Goal: Task Accomplishment & Management: Manage account settings

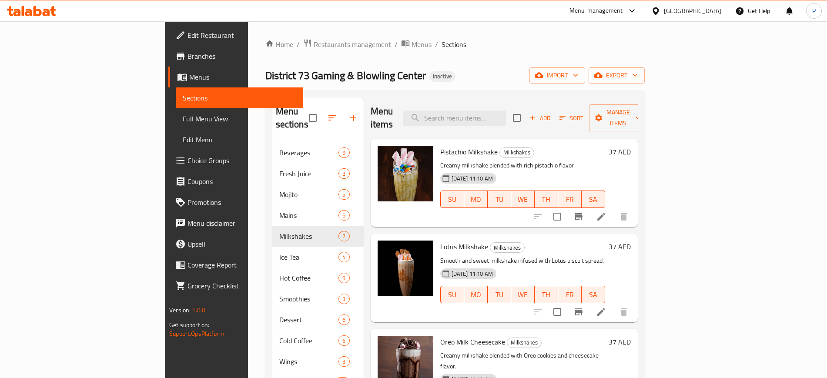
click at [706, 12] on div "[GEOGRAPHIC_DATA]" at bounding box center [692, 11] width 57 height 10
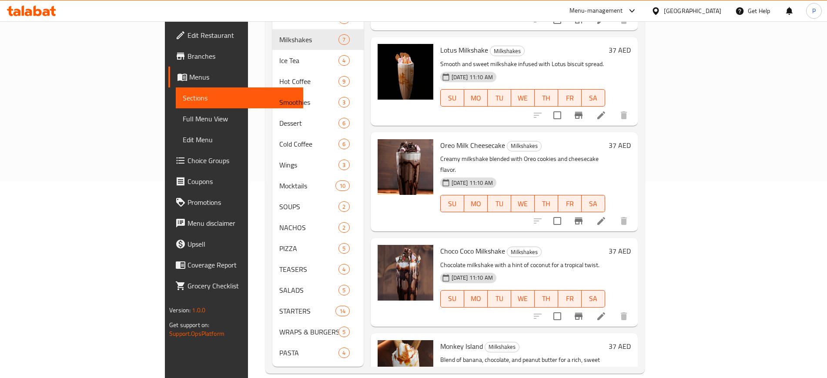
scroll to position [234, 0]
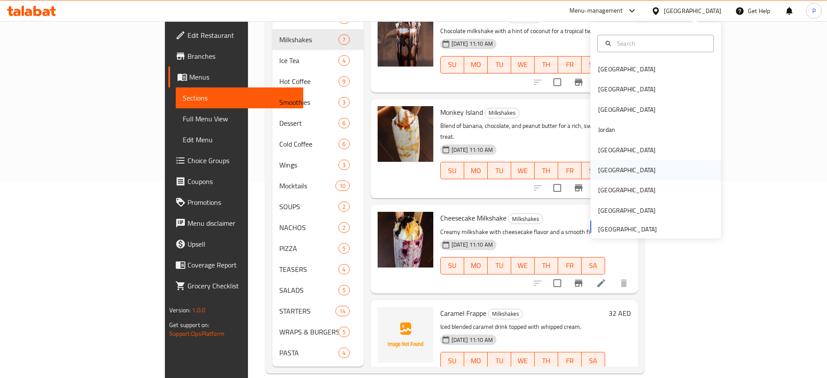
click at [604, 168] on div "[GEOGRAPHIC_DATA]" at bounding box center [626, 170] width 57 height 10
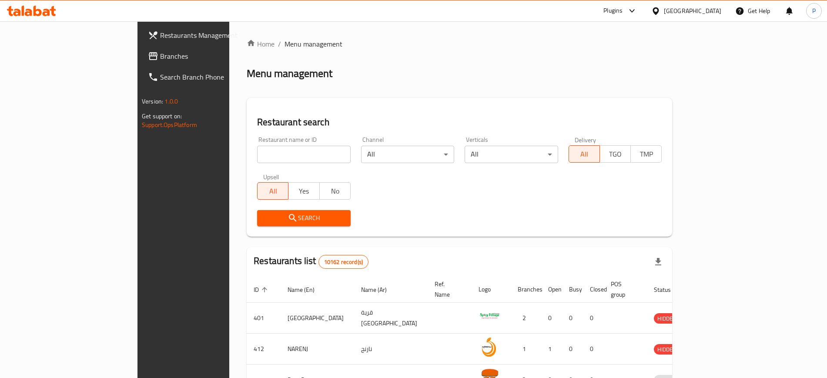
click at [257, 153] on input "search" at bounding box center [304, 154] width 94 height 17
paste input "JULY"
type input "JULY"
click button "Search" at bounding box center [304, 218] width 94 height 16
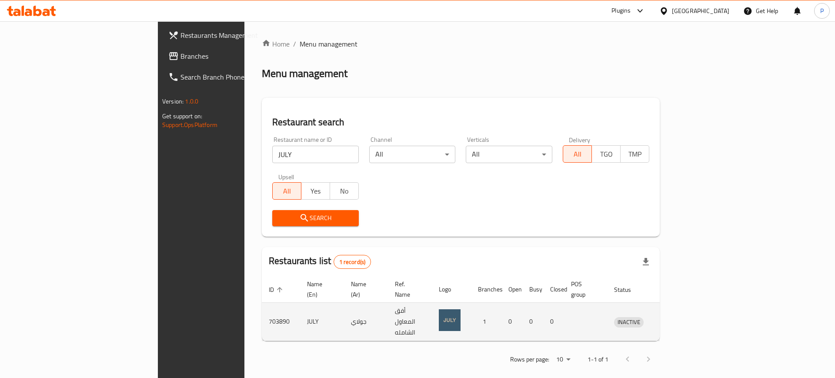
click at [670, 321] on icon "enhanced table" at bounding box center [668, 322] width 3 height 3
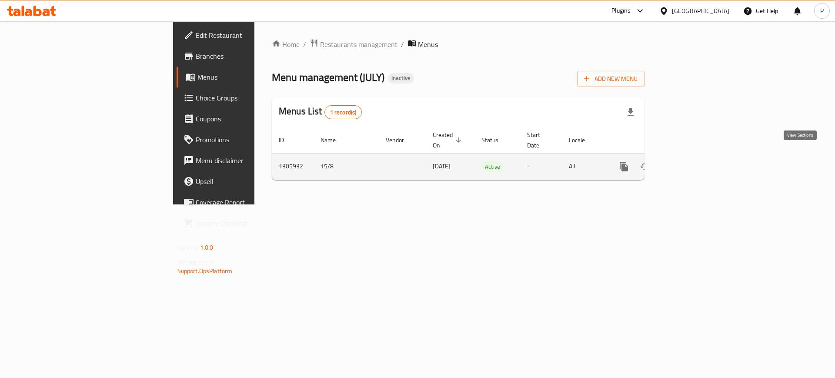
click at [697, 161] on link "enhanced table" at bounding box center [687, 166] width 21 height 21
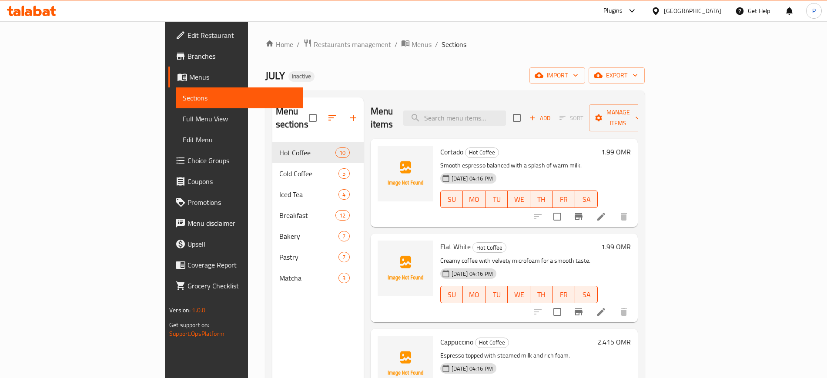
drag, startPoint x: 359, startPoint y: 68, endPoint x: 419, endPoint y: 76, distance: 60.6
click at [359, 68] on div "JULY Inactive import export" at bounding box center [454, 75] width 379 height 16
click at [585, 67] on button "import" at bounding box center [558, 75] width 56 height 16
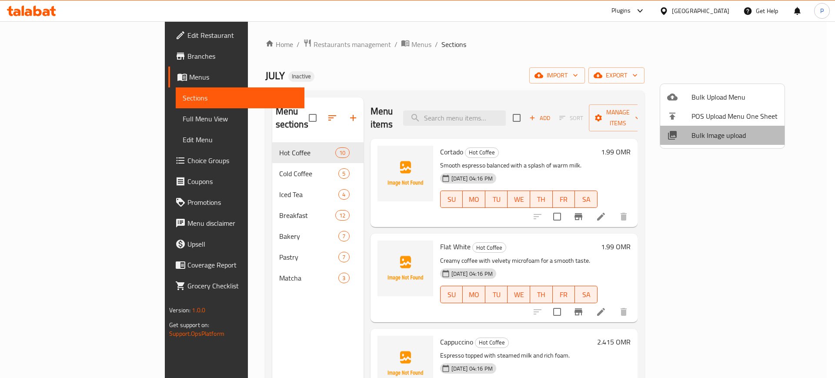
click at [731, 141] on span "Bulk Image upload" at bounding box center [735, 135] width 86 height 10
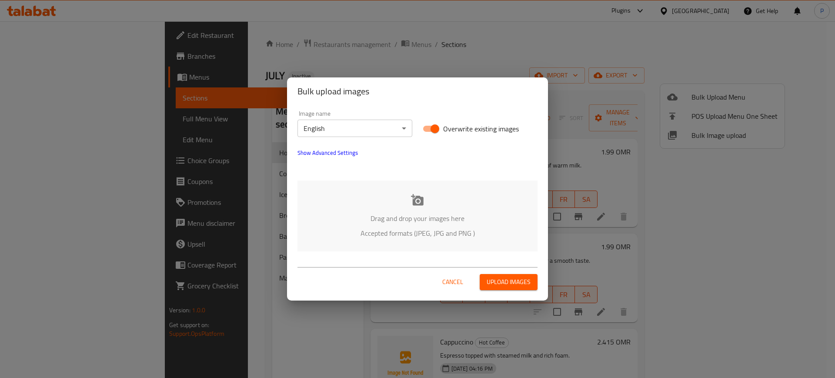
click at [410, 228] on p "Accepted formats (JPEG, JPG and PNG )" at bounding box center [418, 233] width 214 height 10
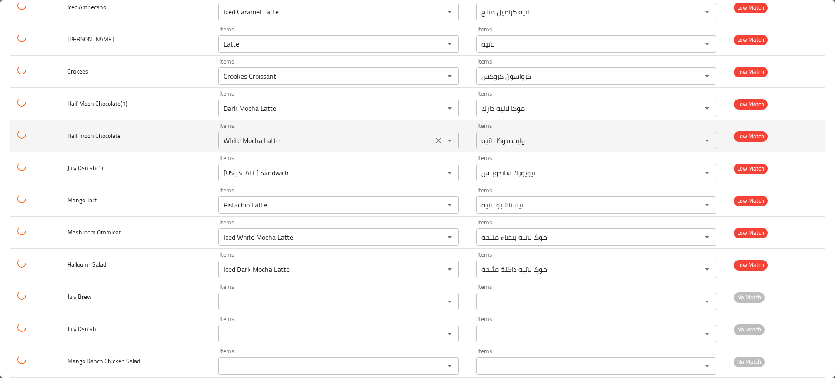
scroll to position [1414, 0]
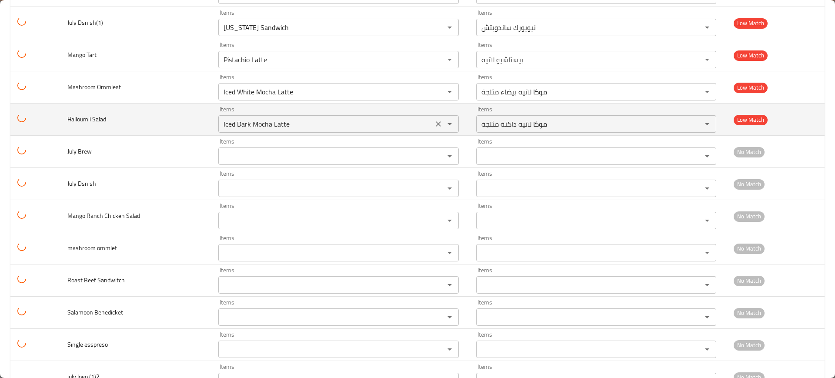
click at [434, 123] on icon "Clear" at bounding box center [438, 124] width 9 height 9
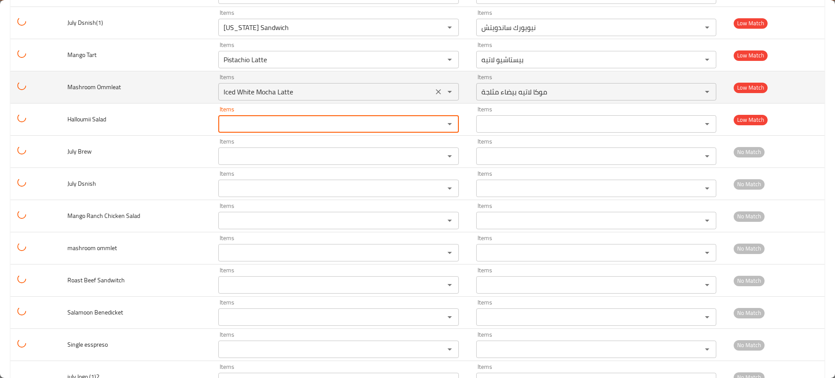
click at [437, 93] on icon "Clear" at bounding box center [438, 91] width 9 height 9
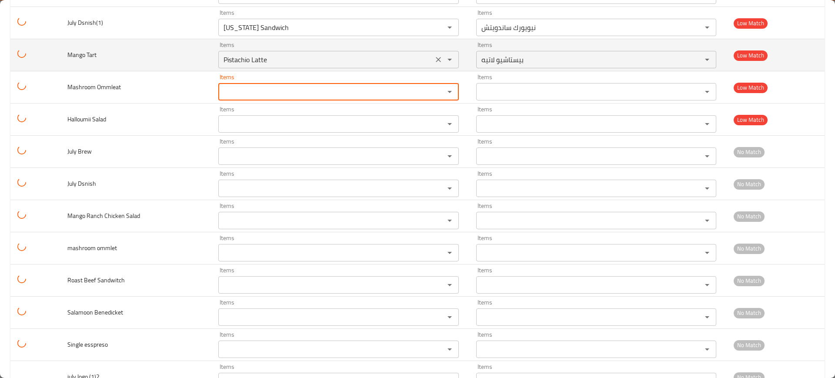
click at [434, 55] on icon "Clear" at bounding box center [438, 59] width 9 height 9
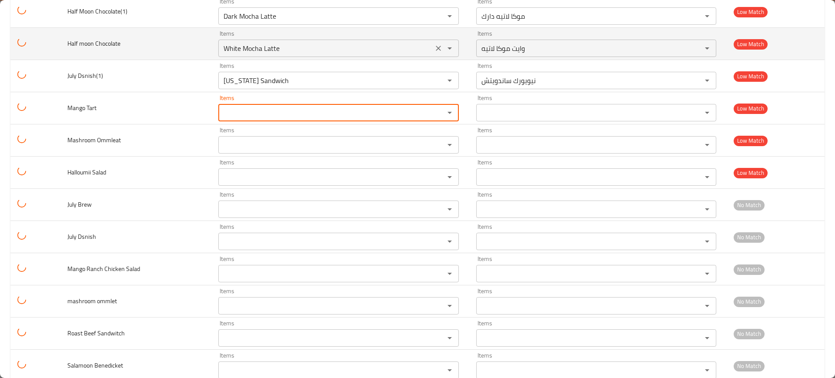
scroll to position [1305, 0]
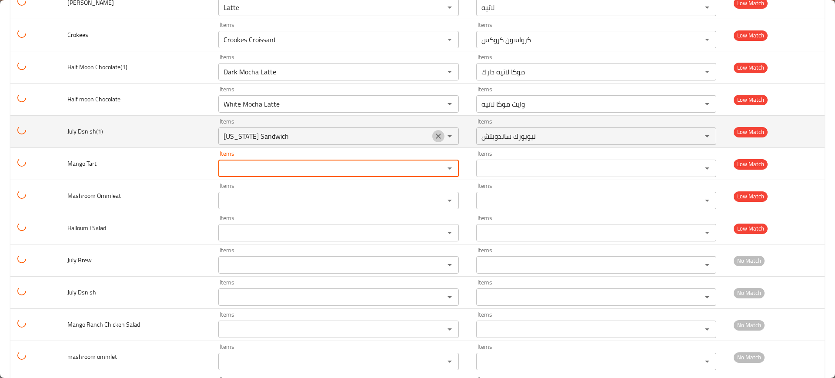
click at [434, 136] on icon "Clear" at bounding box center [438, 136] width 9 height 9
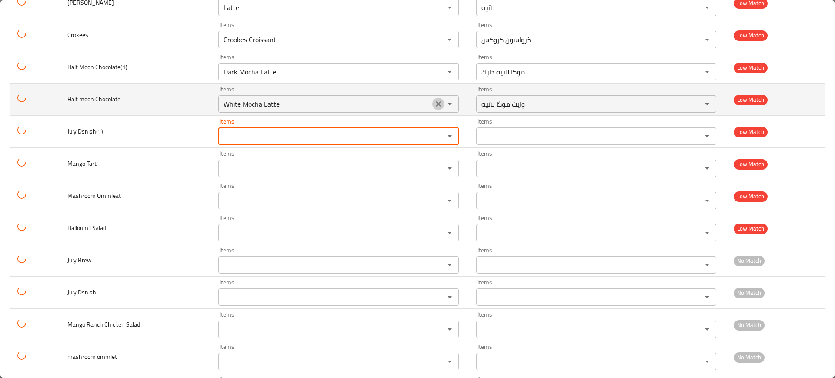
click at [434, 101] on icon "Clear" at bounding box center [438, 104] width 9 height 9
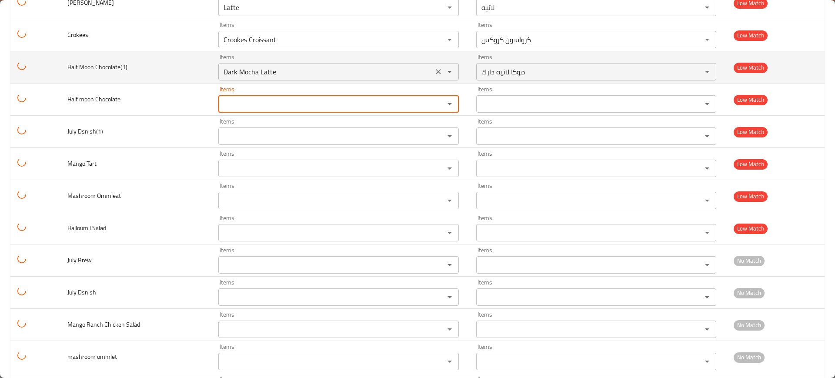
click at [435, 74] on icon "Clear" at bounding box center [438, 71] width 9 height 9
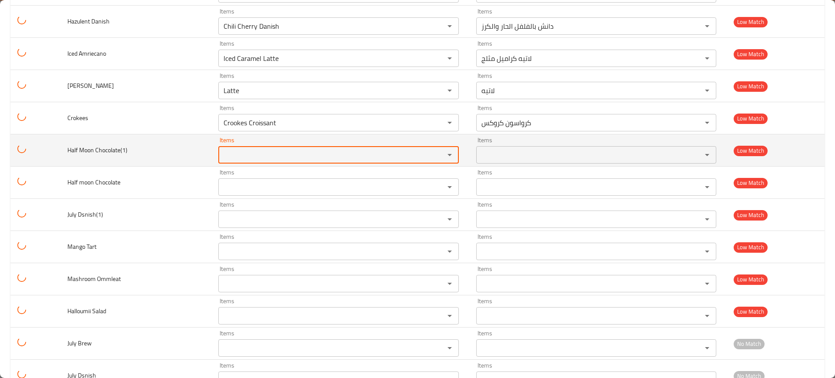
scroll to position [1197, 0]
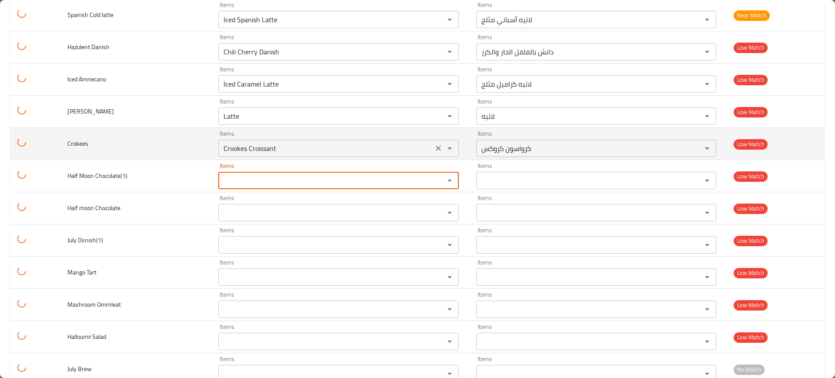
click at [434, 152] on icon "Clear" at bounding box center [438, 148] width 9 height 9
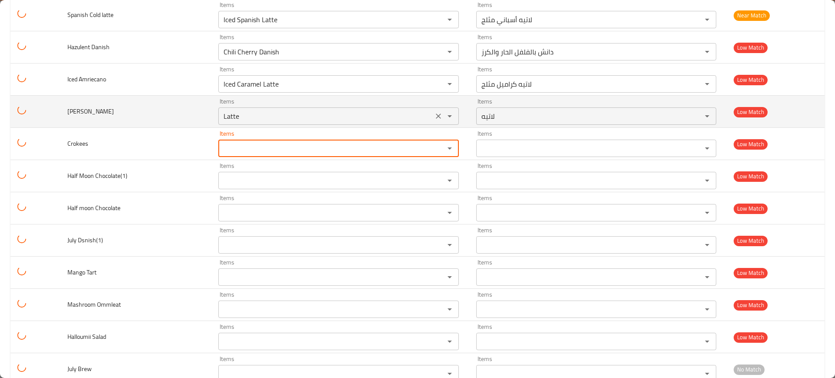
click at [435, 114] on icon "Clear" at bounding box center [438, 116] width 9 height 9
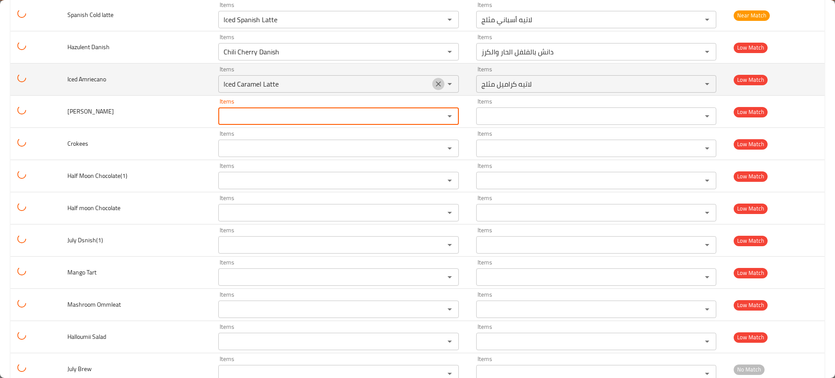
click at [434, 86] on icon "Clear" at bounding box center [438, 84] width 9 height 9
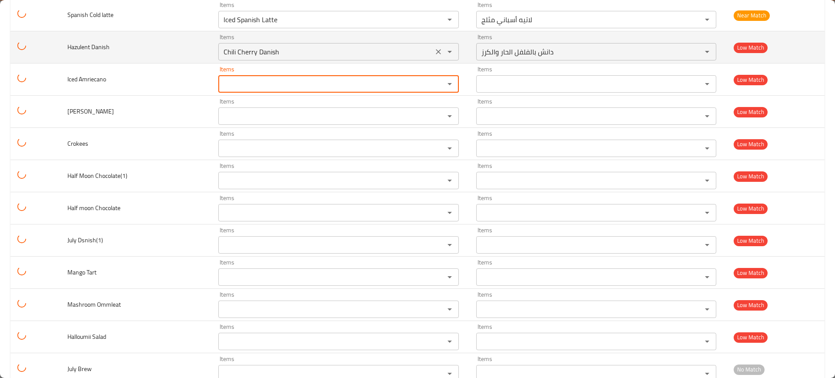
click at [434, 58] on div "Chili Cherry Danish Items" at bounding box center [338, 51] width 241 height 17
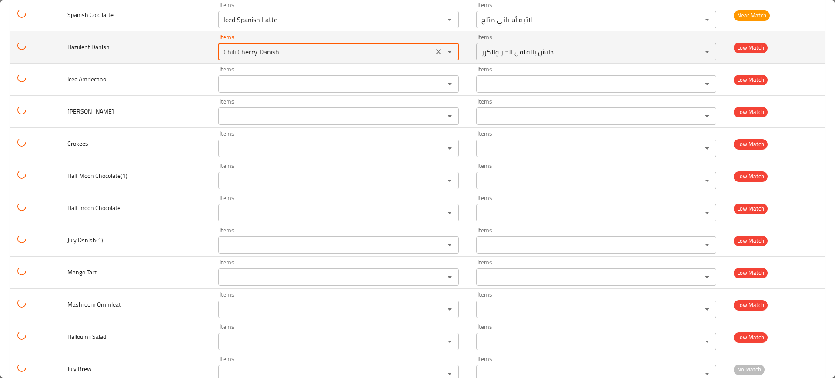
click at [434, 55] on icon "Clear" at bounding box center [438, 51] width 9 height 9
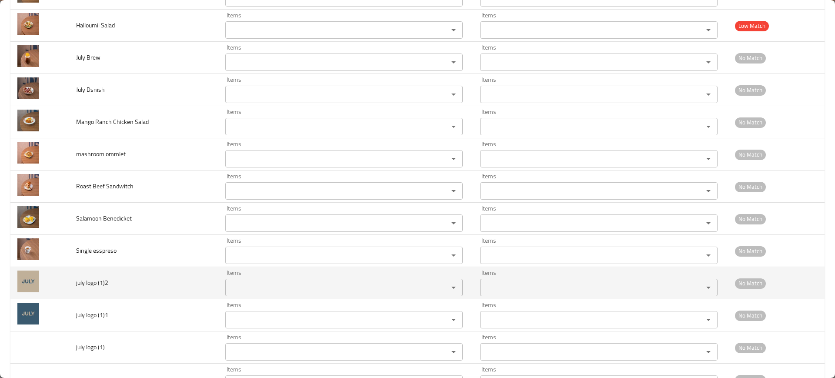
scroll to position [1543, 0]
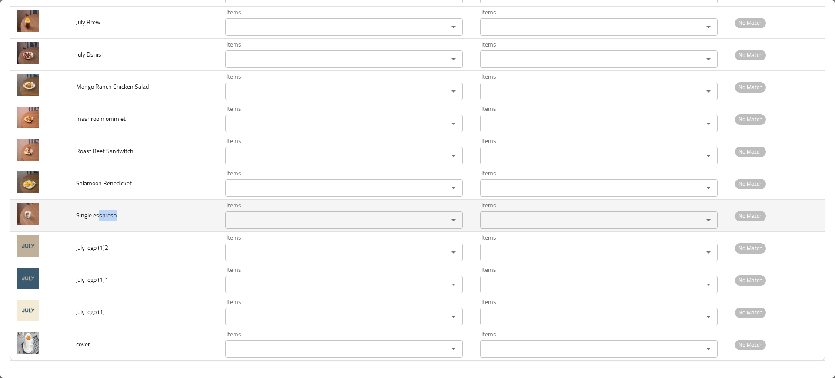
drag, startPoint x: 100, startPoint y: 210, endPoint x: 121, endPoint y: 214, distance: 21.6
click at [121, 214] on td "Single esspreso" at bounding box center [143, 216] width 149 height 32
copy span "spreso"
click at [304, 218] on esspreso "Items" at bounding box center [331, 220] width 207 height 12
paste esspreso "spreso"
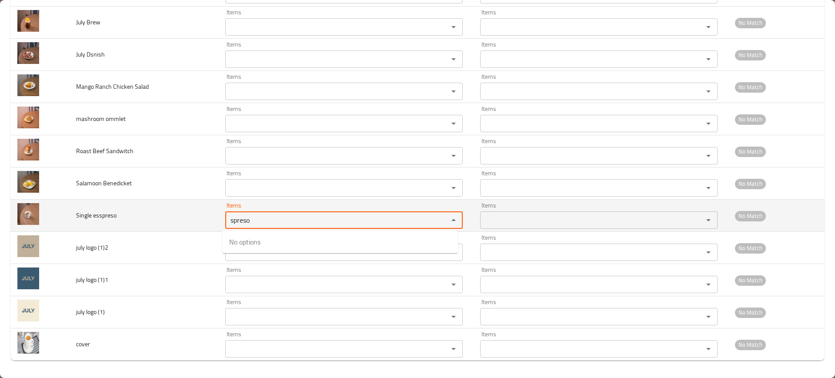
type esspreso "spreso"
click at [149, 210] on td "Single esspreso" at bounding box center [143, 216] width 149 height 32
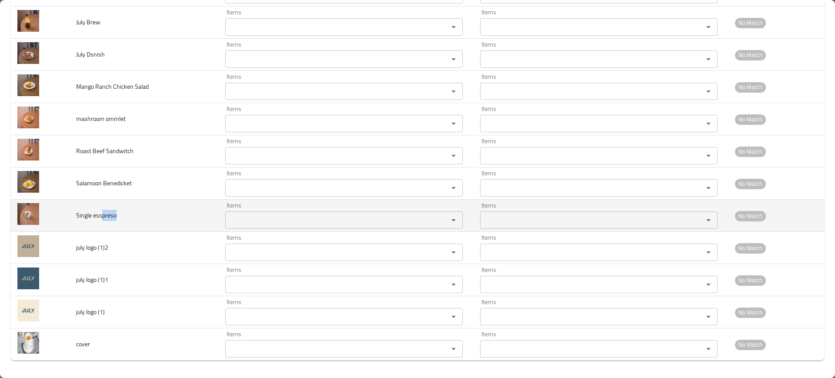
drag, startPoint x: 102, startPoint y: 215, endPoint x: 120, endPoint y: 214, distance: 18.3
click at [129, 221] on td "Single esspreso" at bounding box center [143, 216] width 149 height 32
copy span "preso"
click at [243, 212] on div "Items" at bounding box center [344, 219] width 238 height 17
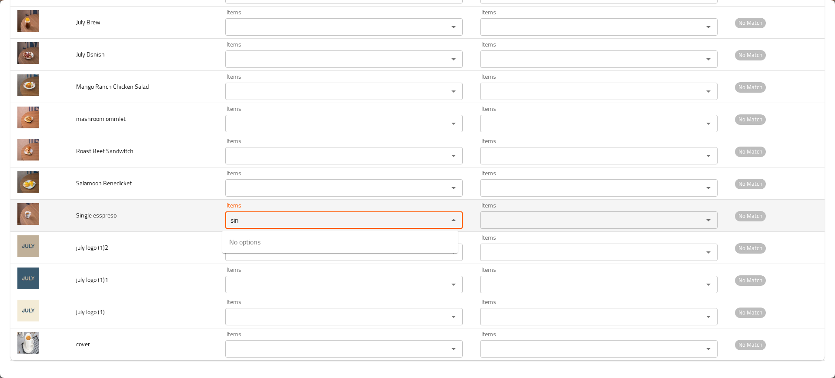
type esspreso "sin"
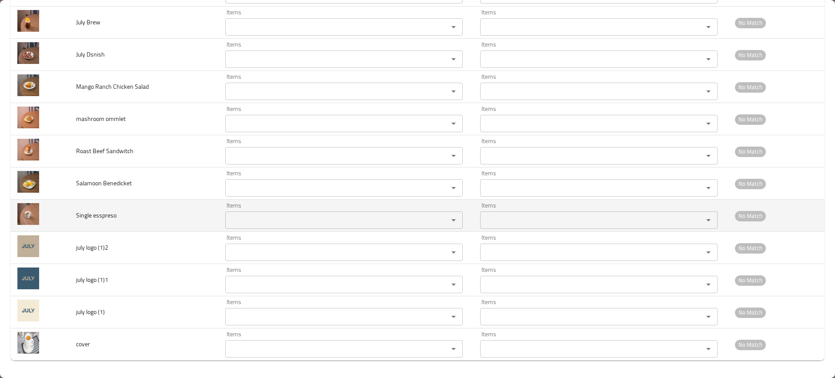
click at [164, 205] on td "Single esspreso" at bounding box center [143, 216] width 149 height 32
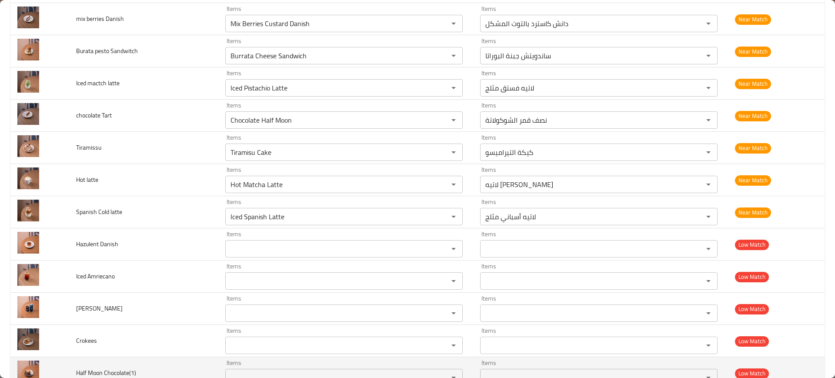
scroll to position [1108, 0]
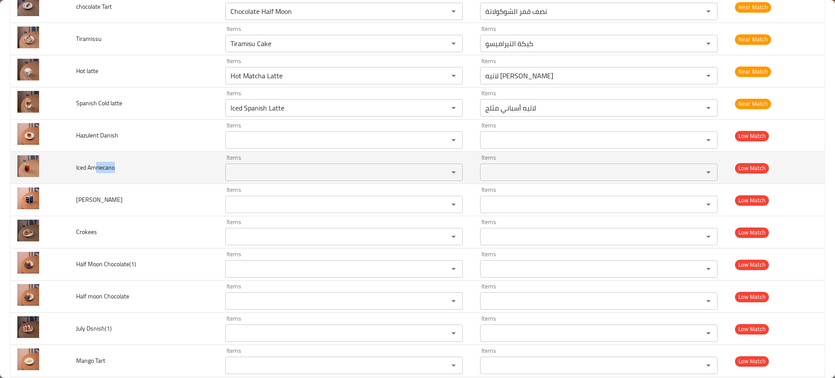
drag, startPoint x: 96, startPoint y: 166, endPoint x: 165, endPoint y: 164, distance: 68.8
click at [150, 168] on td "Iced Amriecano" at bounding box center [143, 168] width 149 height 32
copy span "riecano"
click at [254, 167] on Amriecano "Items" at bounding box center [331, 172] width 207 height 12
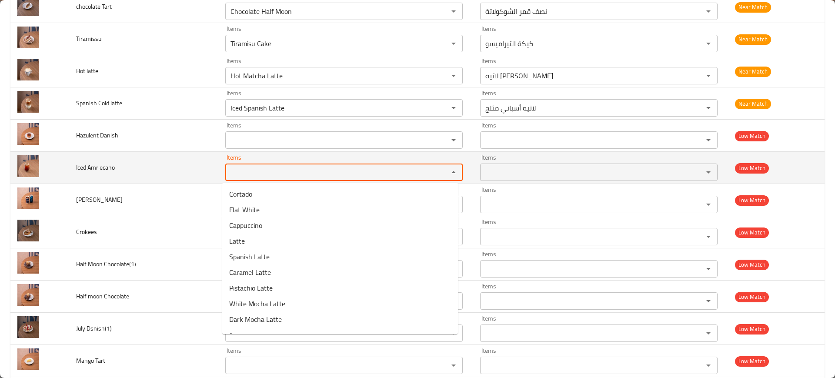
paste Amriecano "riecano"
type Amriecano "riecano"
drag, startPoint x: 138, startPoint y: 161, endPoint x: 127, endPoint y: 161, distance: 10.9
click at [134, 159] on td "Iced Amriecano" at bounding box center [143, 168] width 149 height 32
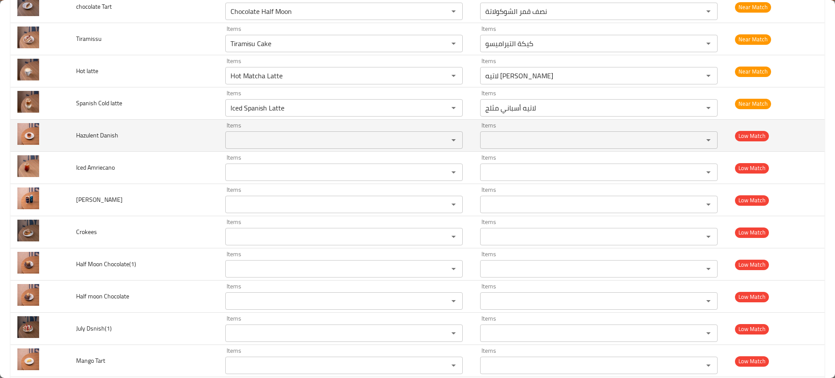
click at [101, 138] on span "Hazulent Danish" at bounding box center [97, 135] width 42 height 11
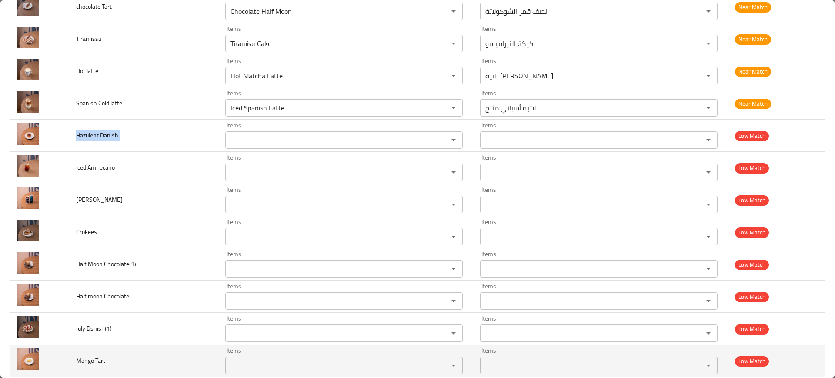
copy span "Hazulent Danish"
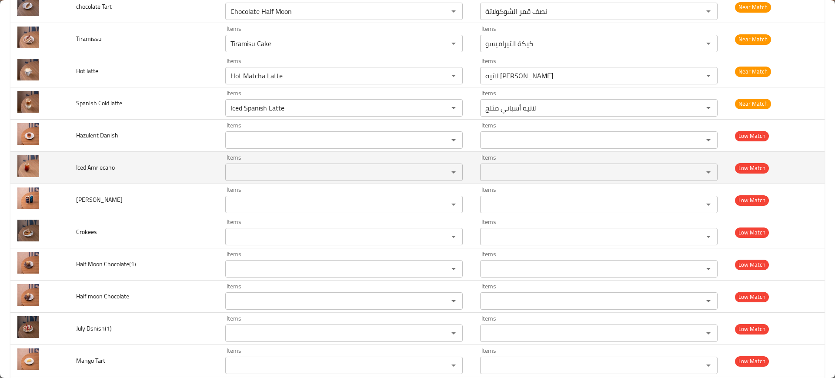
click at [103, 163] on span "Iced Amriecano" at bounding box center [95, 167] width 39 height 11
copy span "Iced Amriecano"
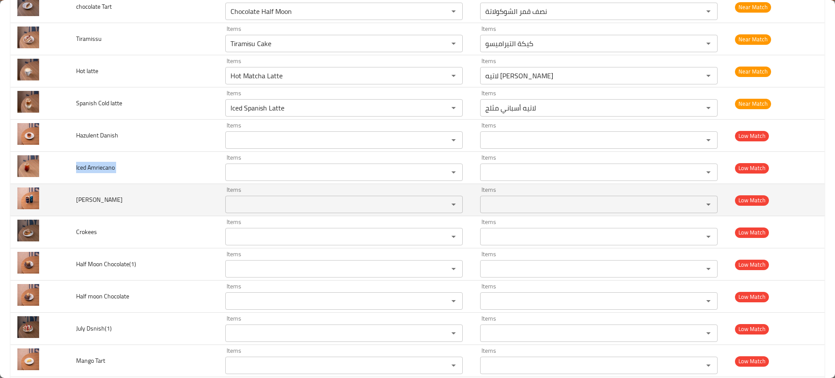
click at [80, 192] on td "[PERSON_NAME]" at bounding box center [143, 200] width 149 height 32
copy span "[PERSON_NAME]"
click at [80, 192] on td "[PERSON_NAME]" at bounding box center [143, 200] width 149 height 32
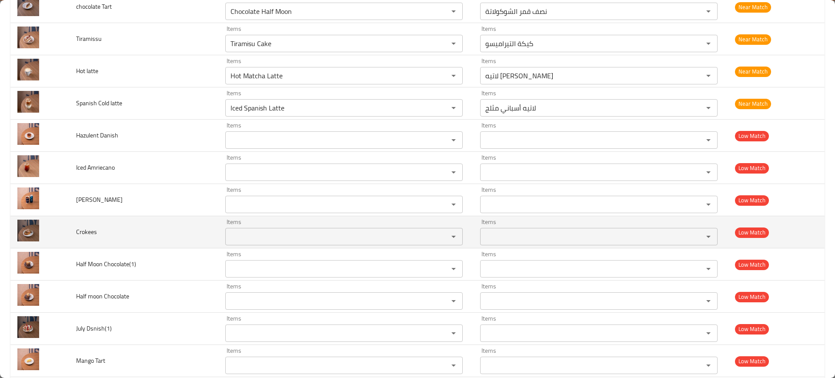
click at [81, 233] on span "Crokees" at bounding box center [86, 231] width 21 height 11
copy span "Crokees"
click at [81, 233] on span "Crokees" at bounding box center [86, 231] width 21 height 11
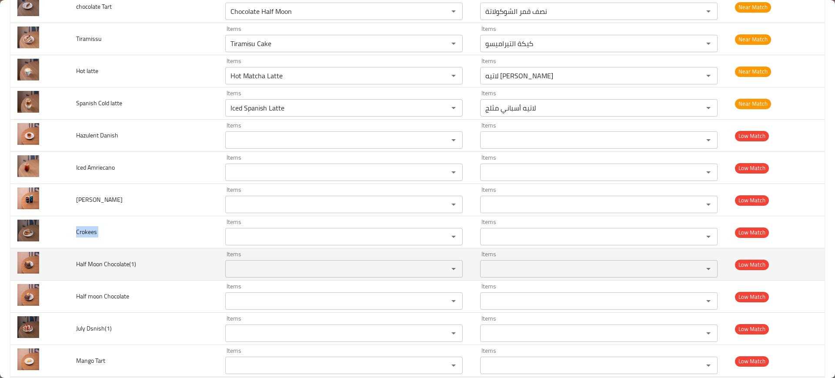
click at [110, 264] on span "Half Moon Chocolate(1)" at bounding box center [106, 263] width 60 height 11
copy span "Half Moon Chocolate(1)"
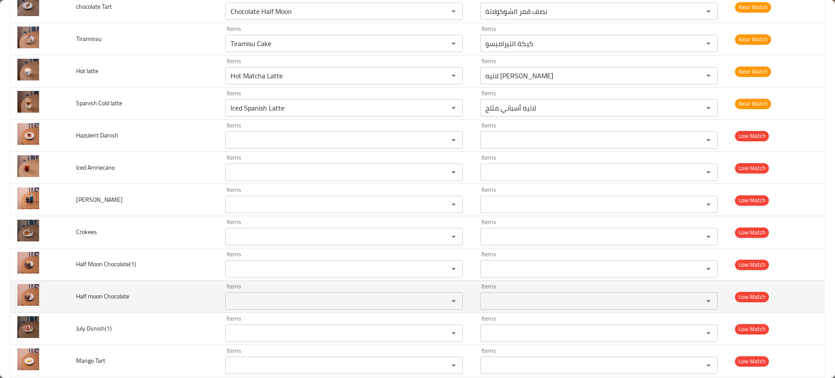
click at [109, 298] on span "Half moon Chocolate" at bounding box center [102, 296] width 53 height 11
copy span "Half moon Chocolate"
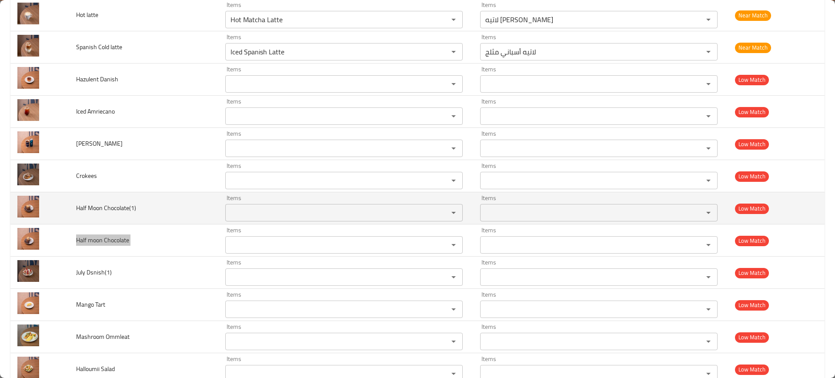
scroll to position [1217, 0]
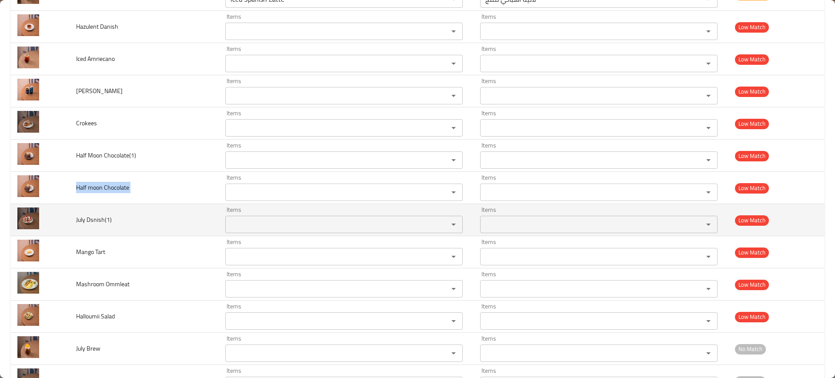
click at [102, 221] on span "July Dsnish(1)" at bounding box center [94, 219] width 36 height 11
copy span "July Dsnish(1)"
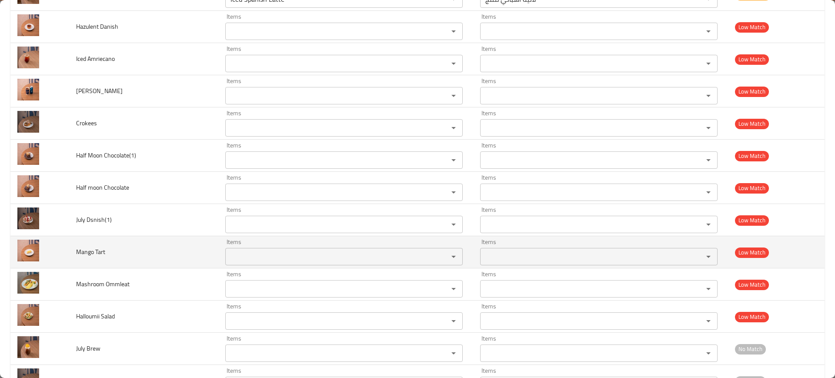
click at [97, 258] on td "Mango Tart" at bounding box center [143, 252] width 149 height 32
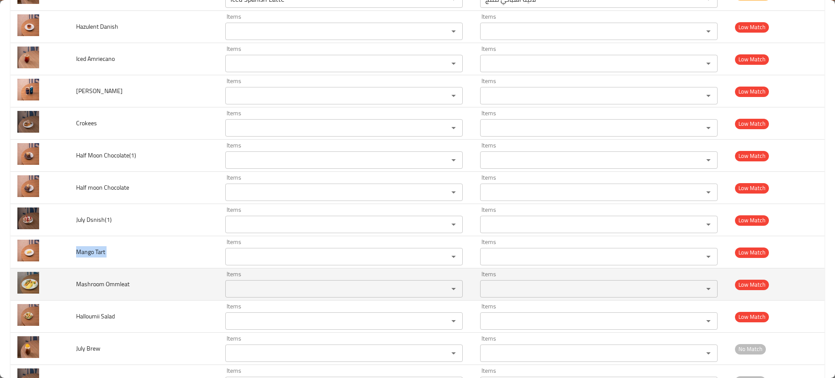
click at [96, 281] on span "Mashroom Ommleat" at bounding box center [103, 283] width 54 height 11
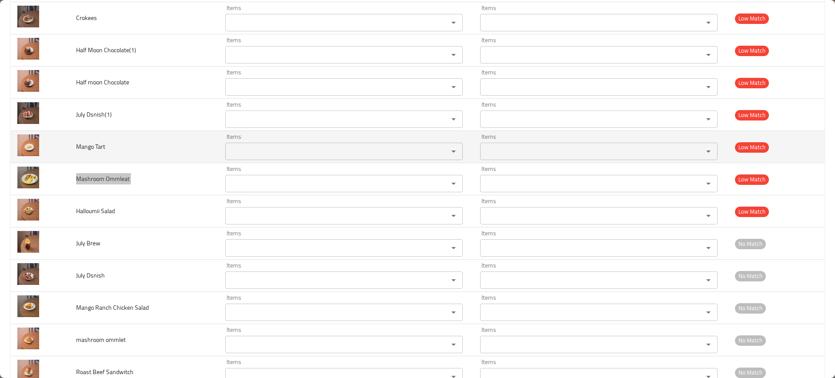
scroll to position [1326, 0]
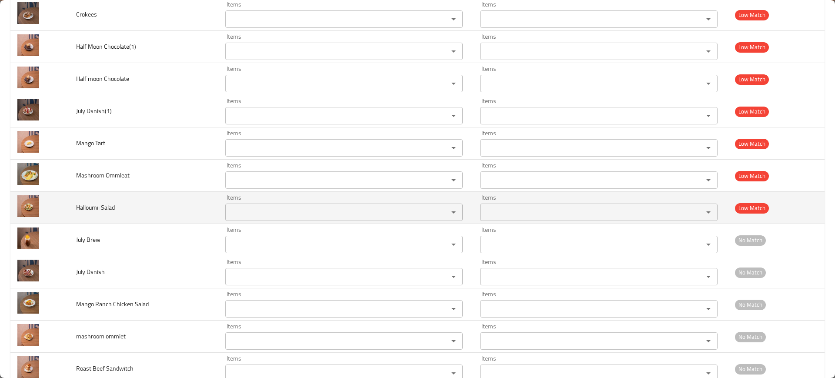
click at [104, 209] on span "Halloumii Salad" at bounding box center [95, 207] width 39 height 11
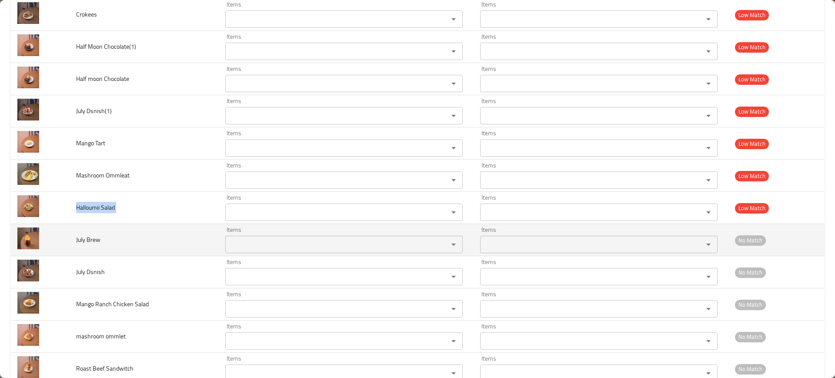
click at [90, 242] on span "July Brew" at bounding box center [88, 239] width 24 height 11
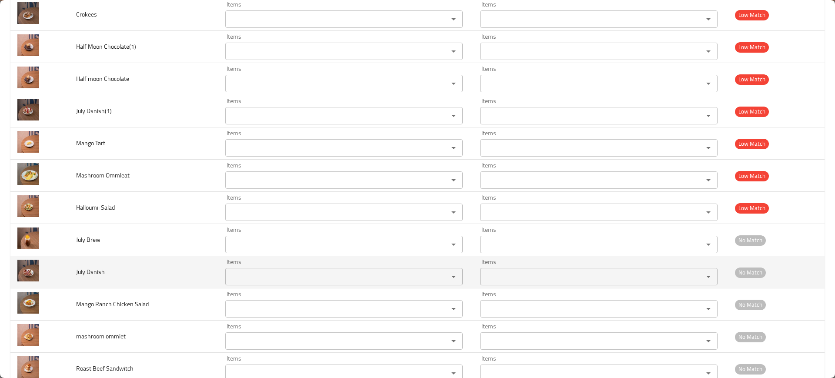
click at [97, 278] on td "July Dsnish" at bounding box center [143, 272] width 149 height 32
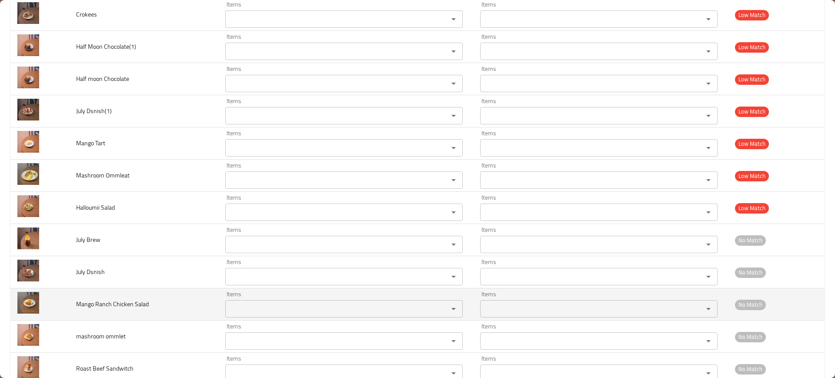
click at [100, 301] on span "Mango Ranch Chicken Salad" at bounding box center [112, 303] width 73 height 11
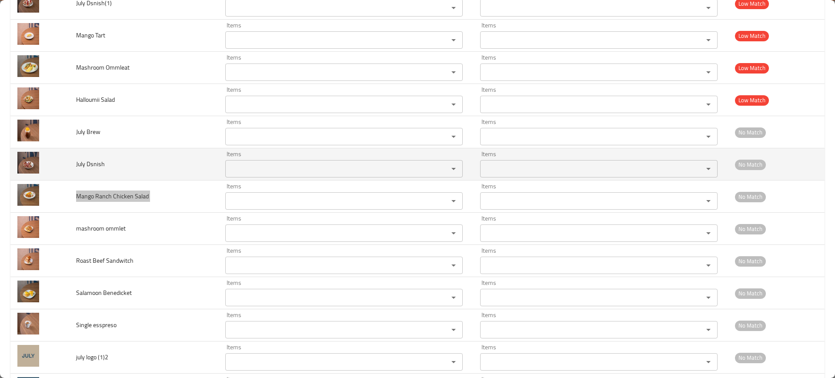
scroll to position [1435, 0]
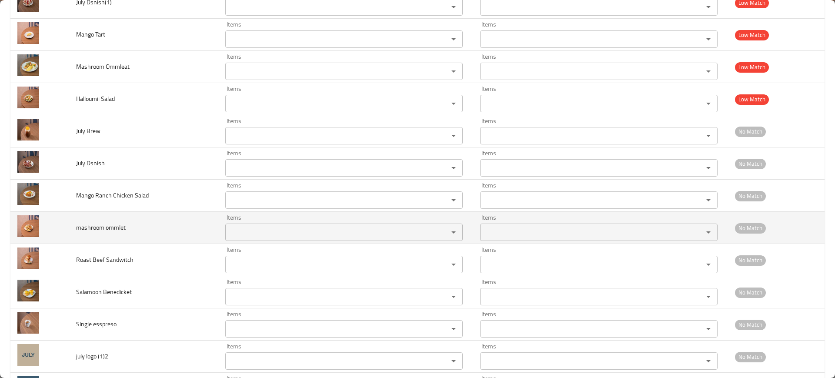
click at [112, 231] on span "mashroom ommlet" at bounding box center [101, 227] width 50 height 11
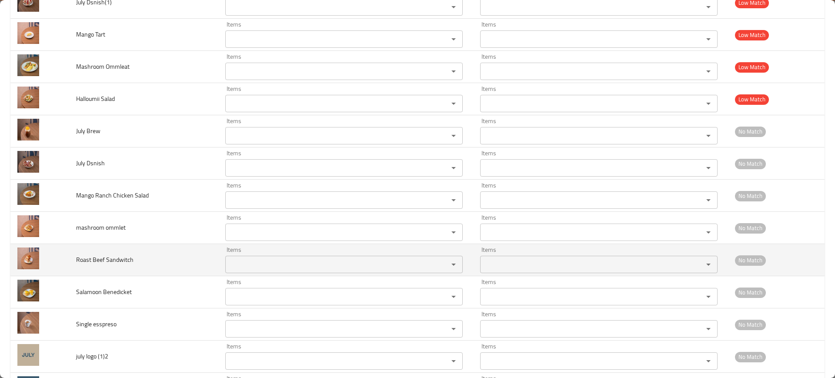
click at [111, 256] on span "Roast Beef Sandwitch" at bounding box center [104, 259] width 57 height 11
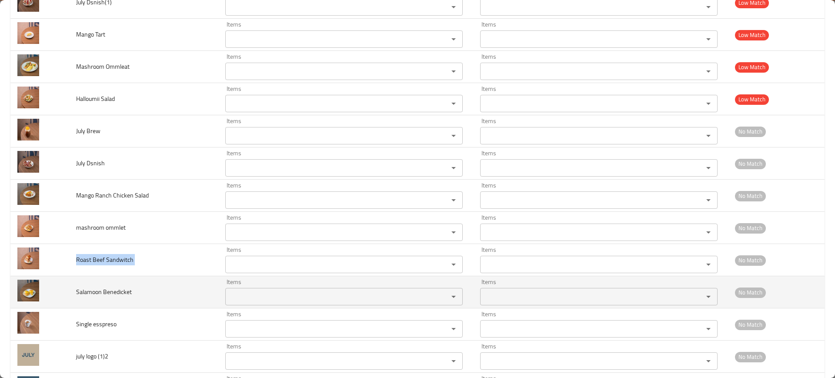
click at [126, 288] on span "Salamoon Benedicket" at bounding box center [104, 291] width 56 height 11
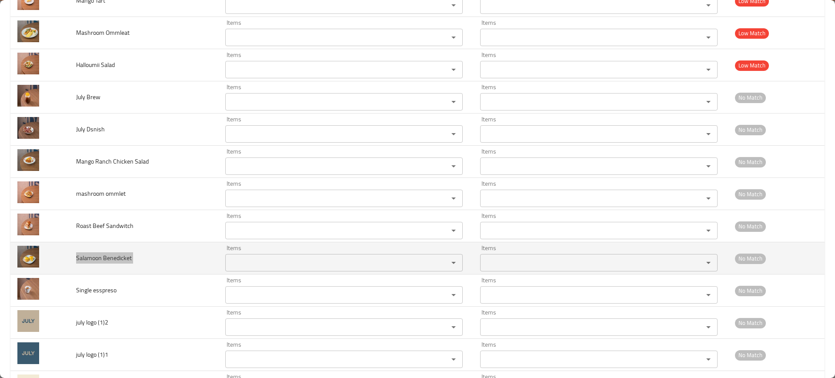
scroll to position [1489, 0]
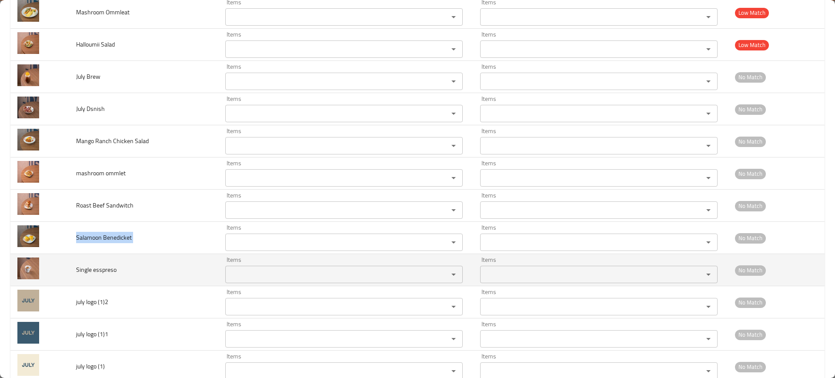
click at [92, 270] on span "Single esspreso" at bounding box center [96, 269] width 40 height 11
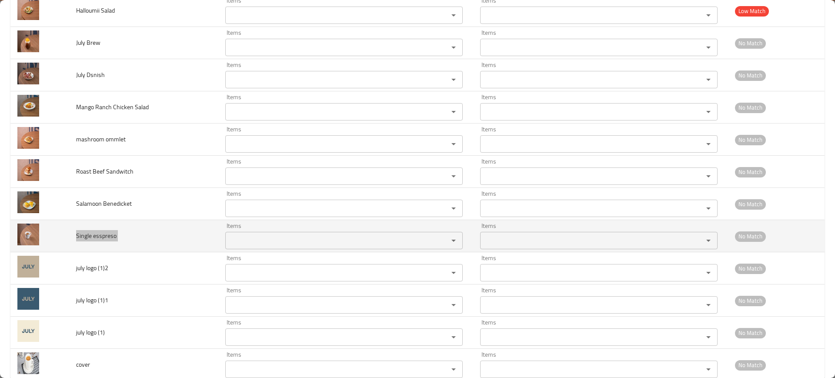
scroll to position [1543, 0]
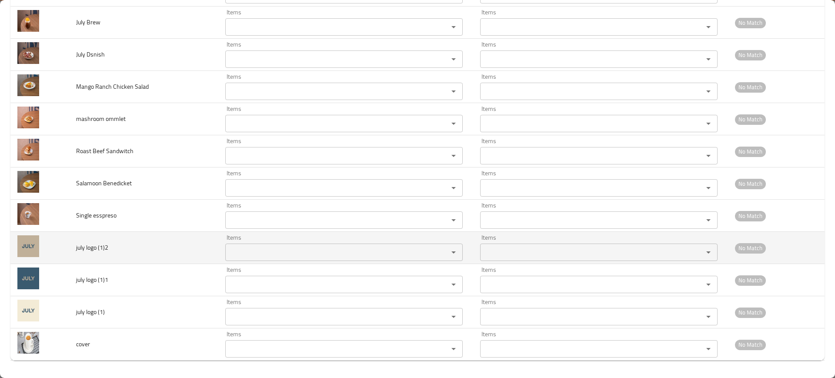
click at [96, 257] on td "july logo (1)2" at bounding box center [143, 248] width 149 height 32
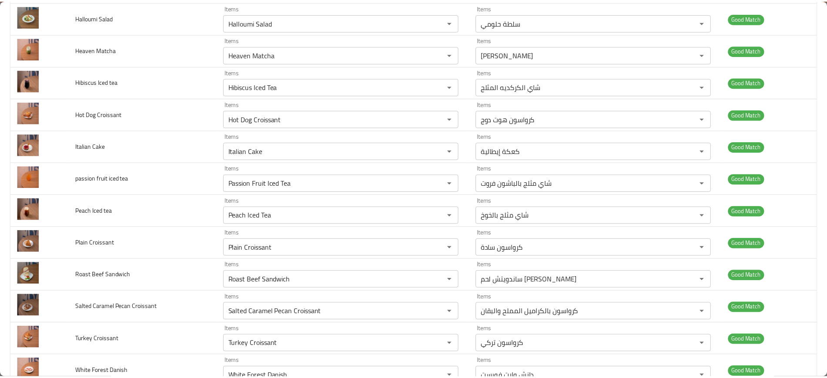
scroll to position [0, 0]
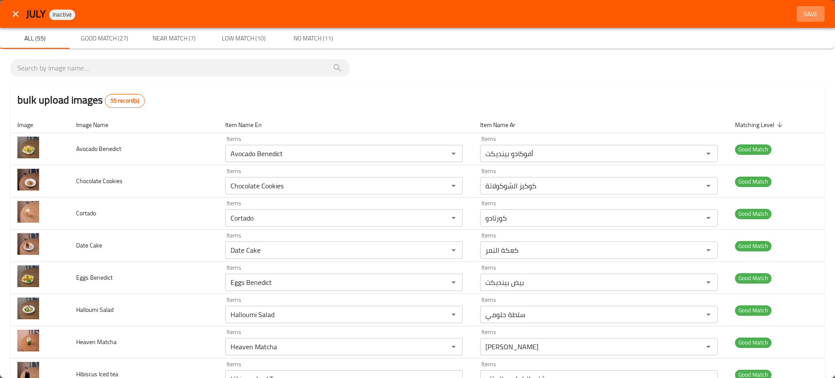
click at [801, 16] on span "Save" at bounding box center [811, 14] width 21 height 11
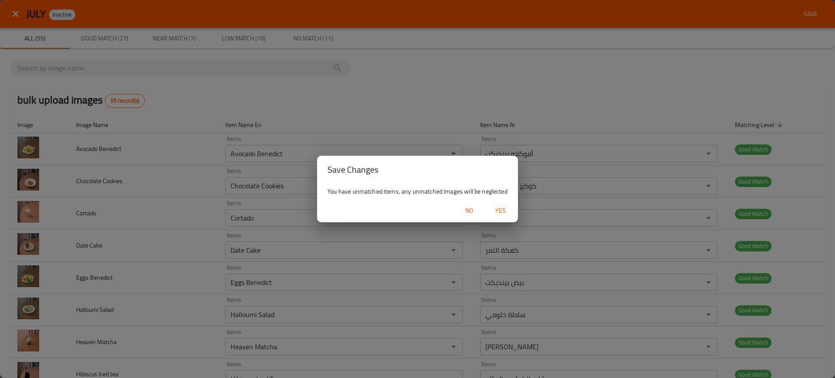
click at [500, 204] on button "Yes" at bounding box center [501, 211] width 28 height 16
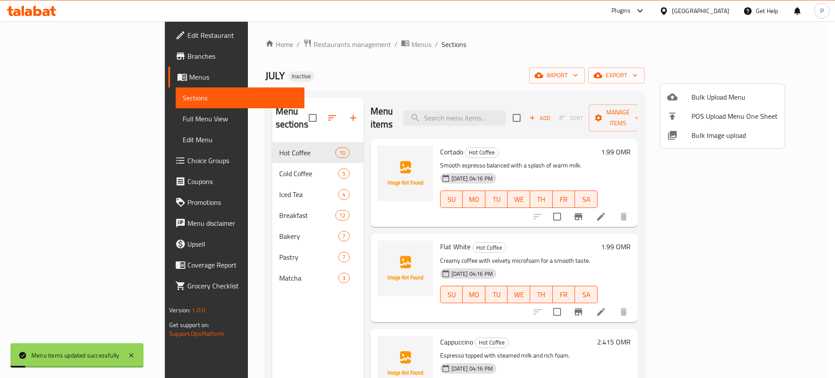
click at [63, 121] on div at bounding box center [417, 189] width 835 height 378
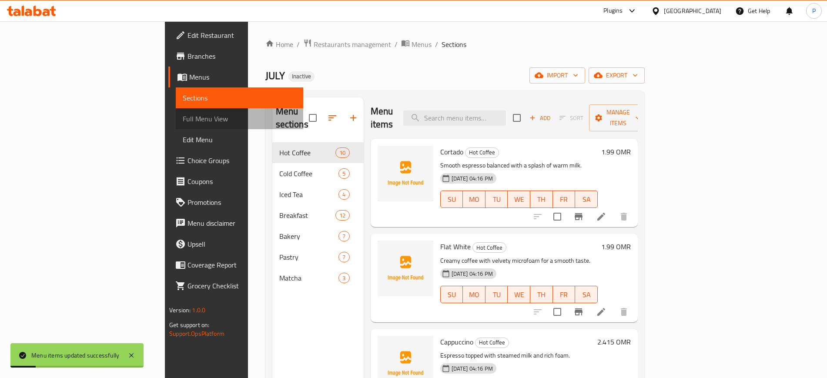
click at [183, 114] on span "Full Menu View" at bounding box center [239, 119] width 113 height 10
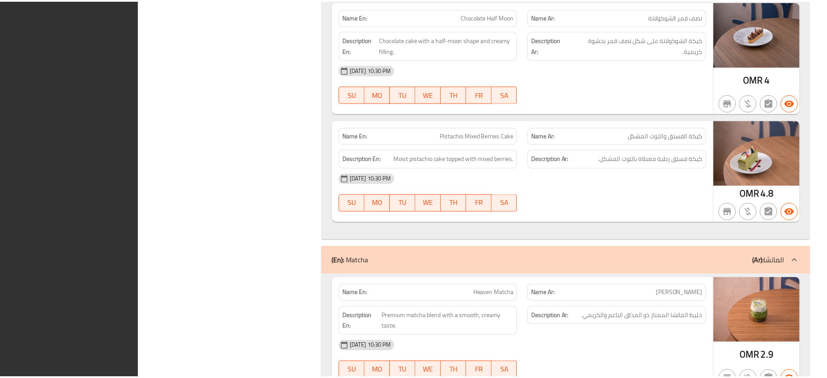
scroll to position [5496, 0]
